Goal: Check status: Check status

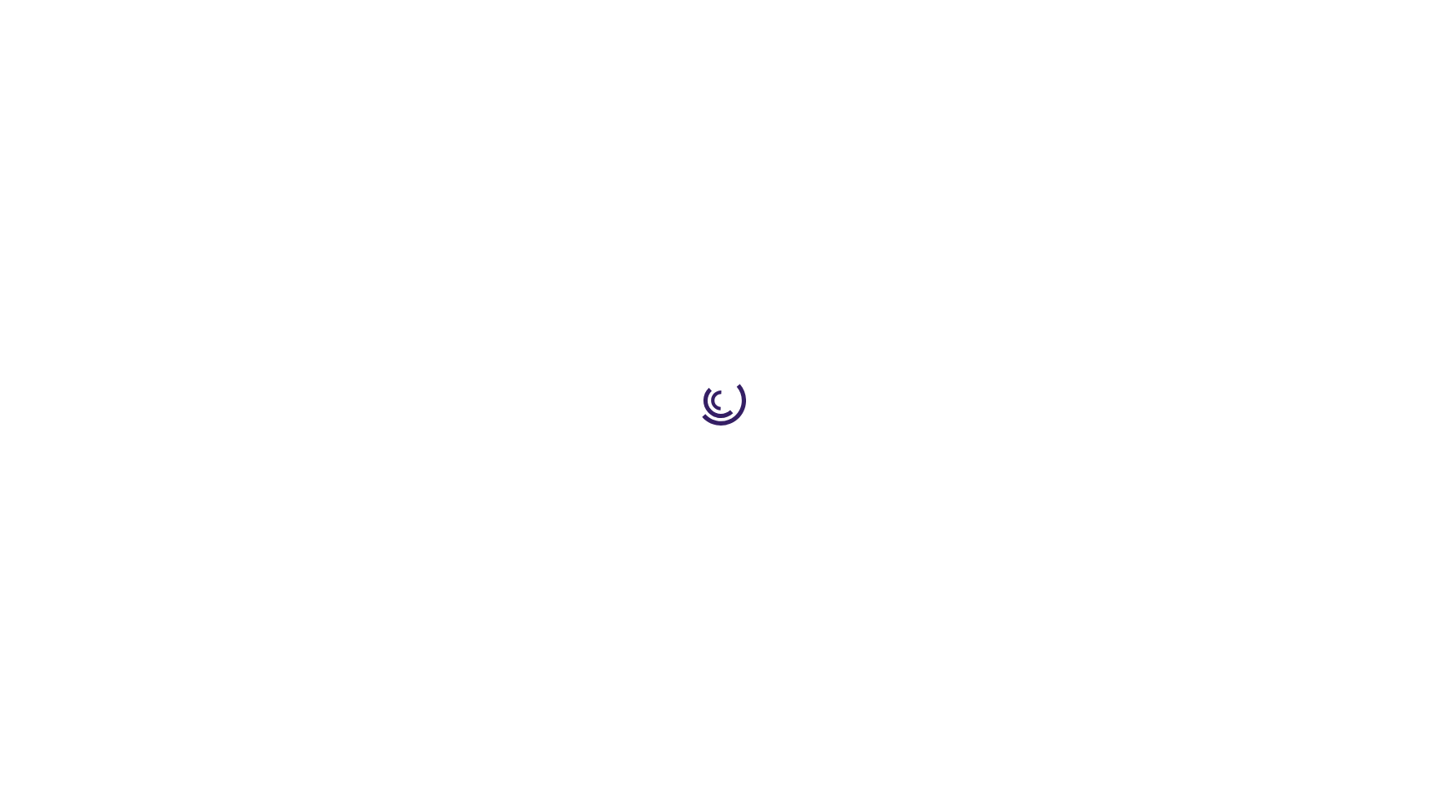
type input "1"
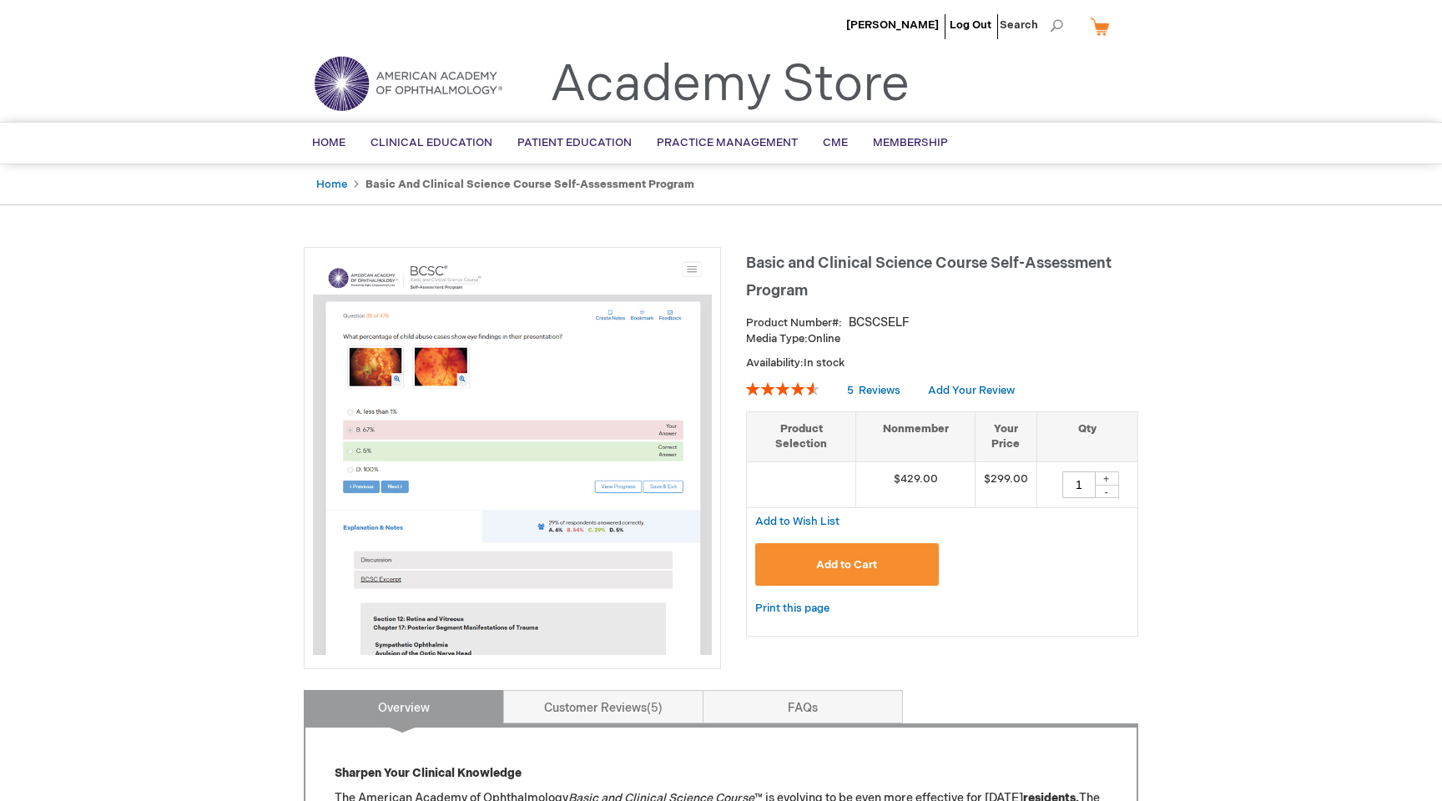
click at [900, 23] on span "[PERSON_NAME]" at bounding box center [892, 24] width 93 height 13
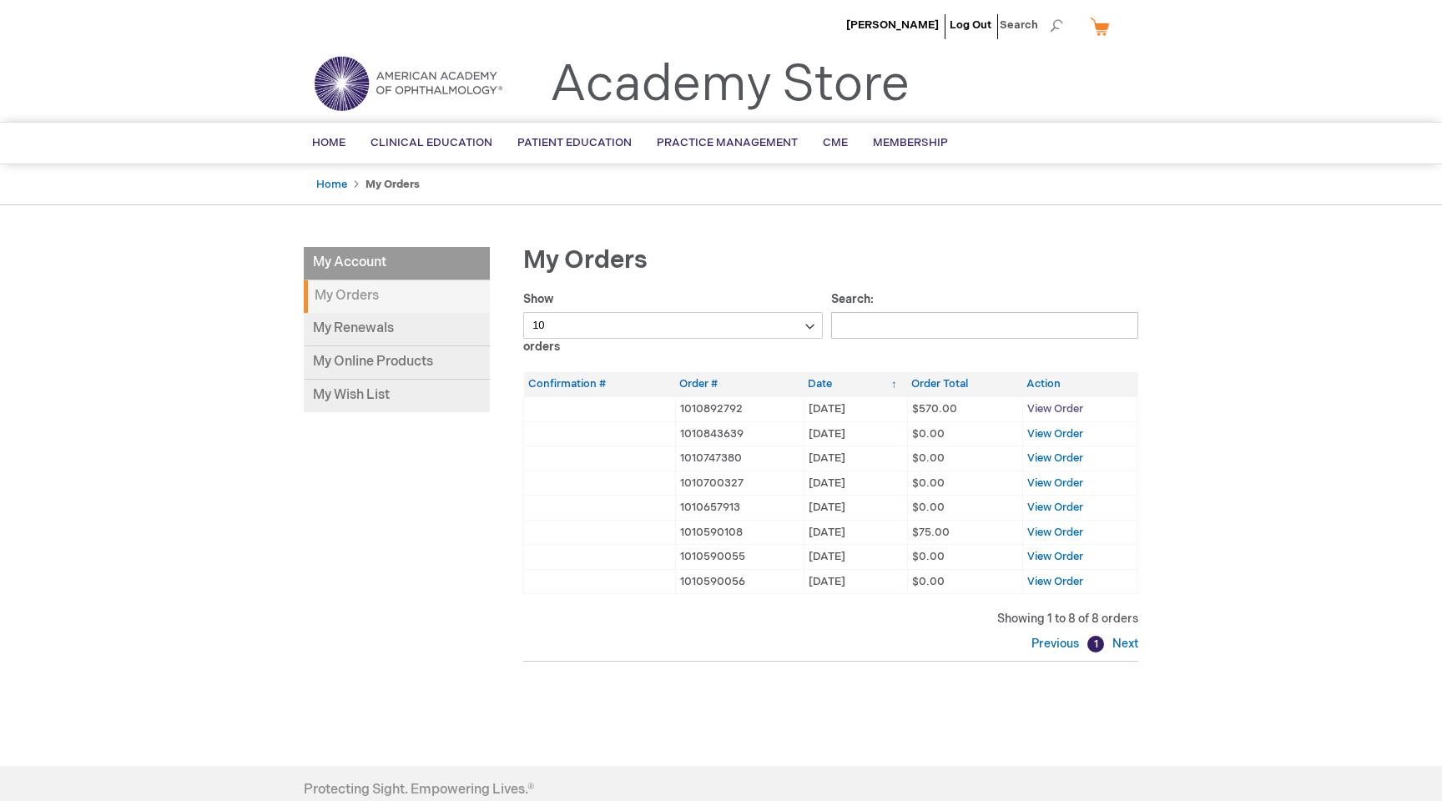
click at [1071, 406] on span "View Order" at bounding box center [1055, 408] width 56 height 13
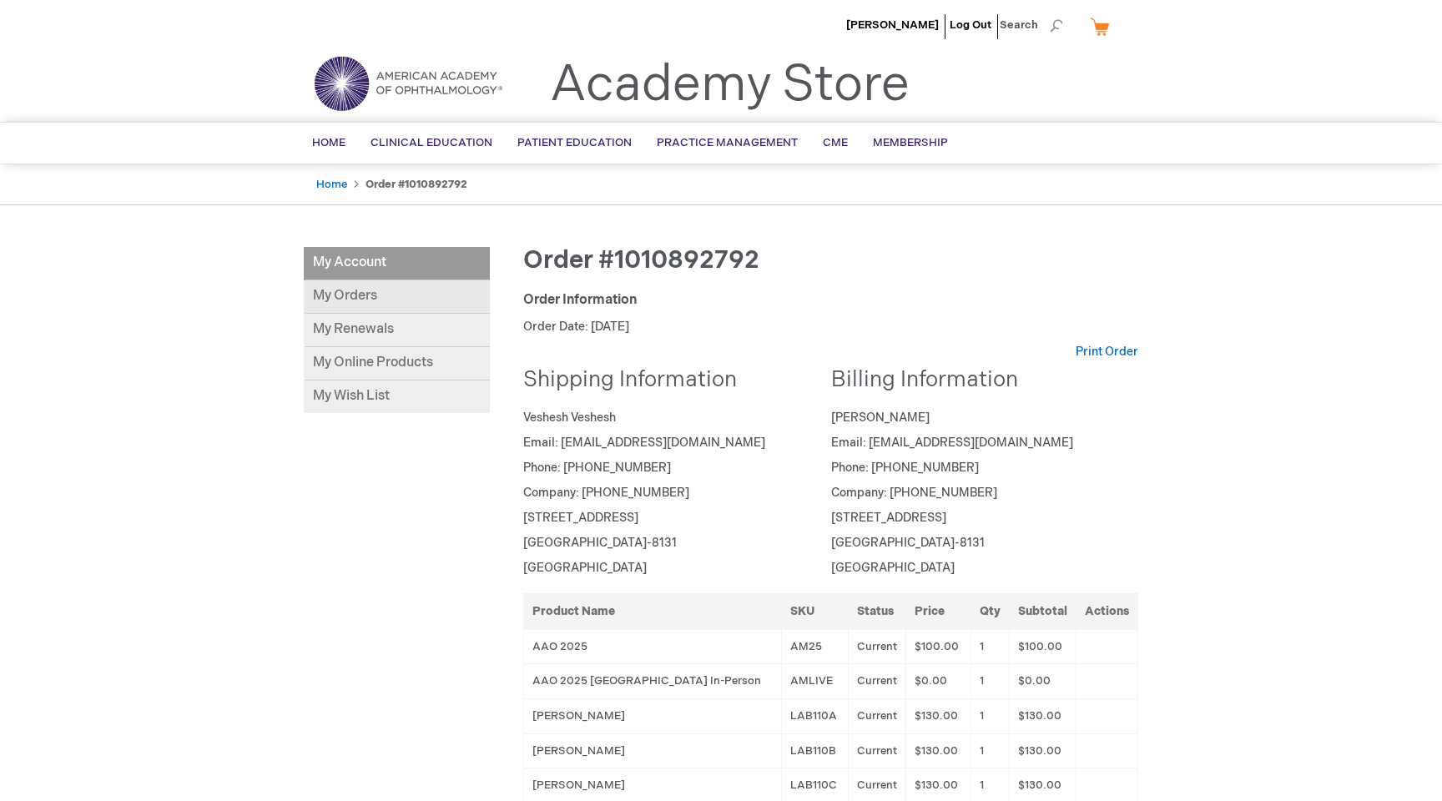
click at [350, 300] on link "My Orders" at bounding box center [397, 296] width 186 height 33
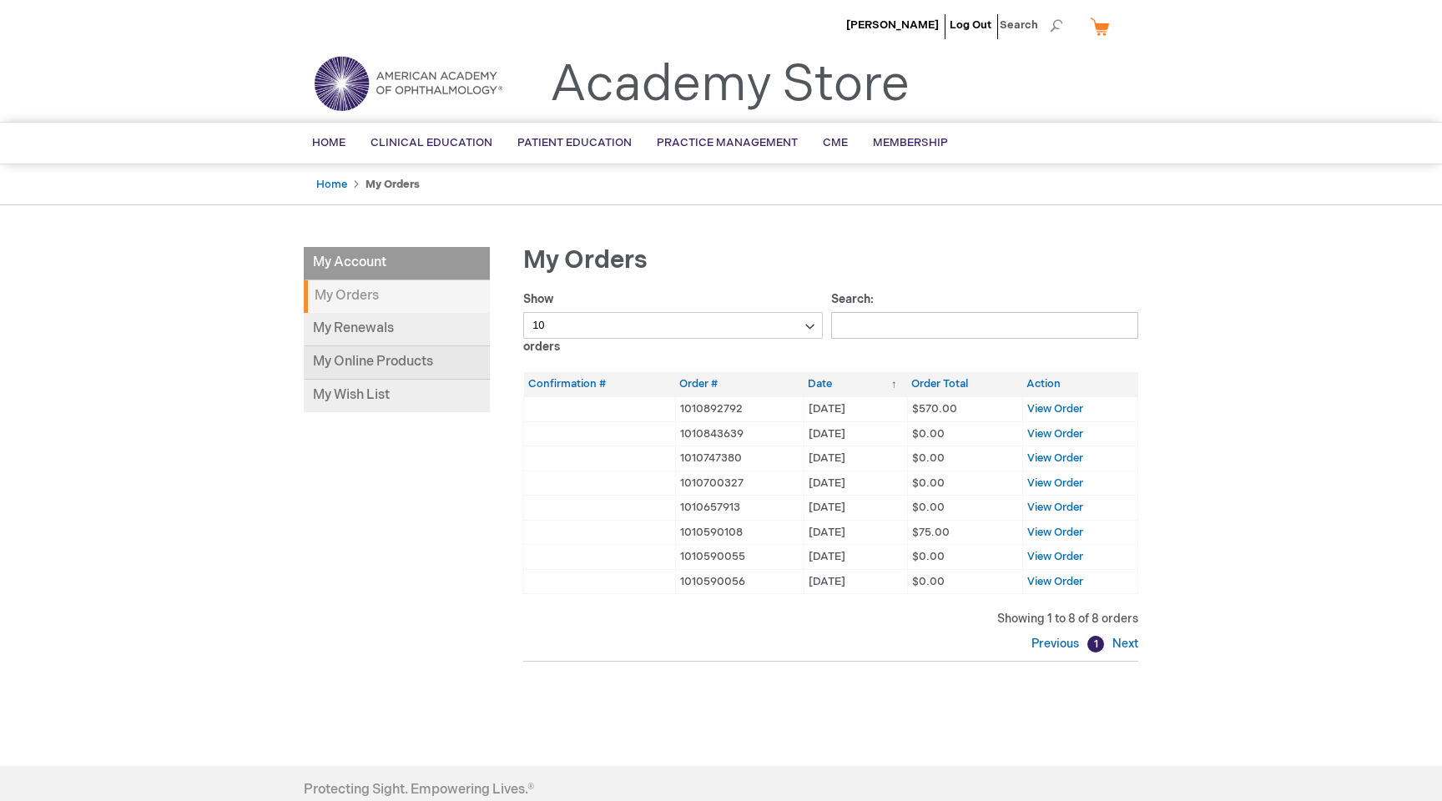
click at [352, 361] on link "My Online Products" at bounding box center [397, 362] width 186 height 33
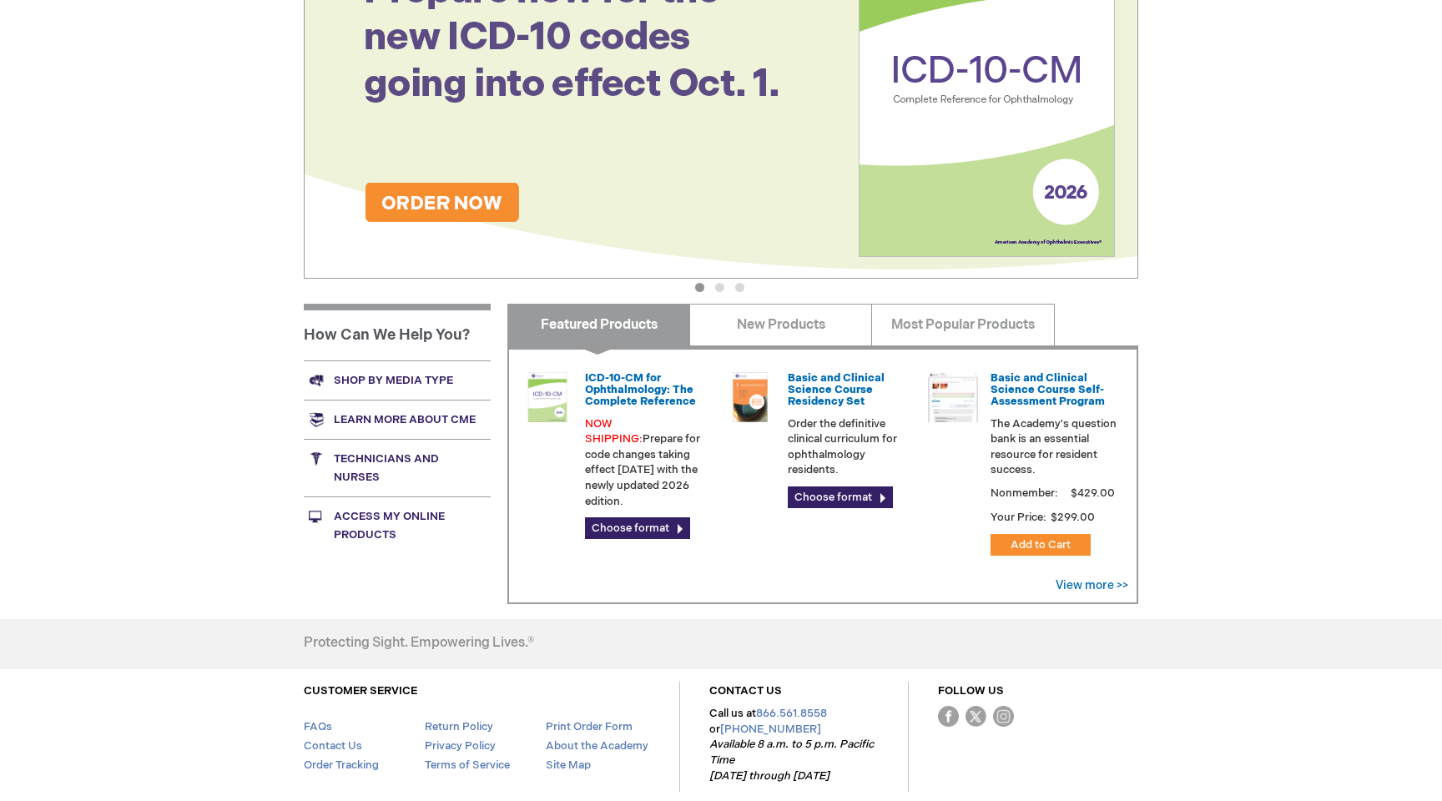
scroll to position [374, 0]
